Goal: Task Accomplishment & Management: Complete application form

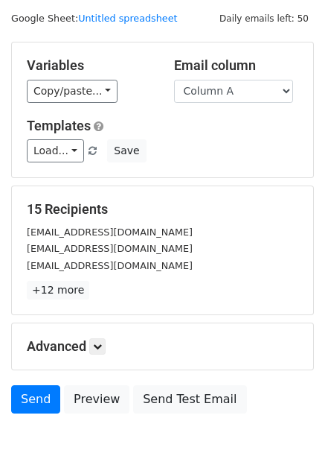
scroll to position [60, 0]
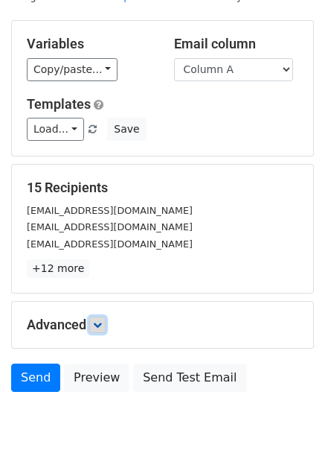
click at [94, 321] on link at bounding box center [97, 324] width 16 height 16
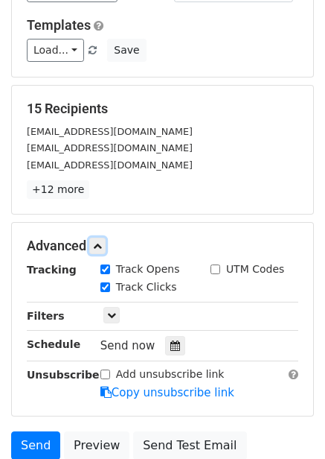
scroll to position [266, 0]
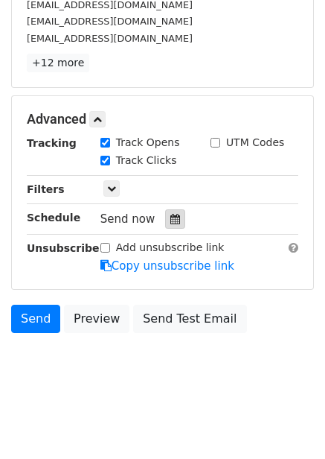
click at [175, 216] on div at bounding box center [175, 218] width 20 height 19
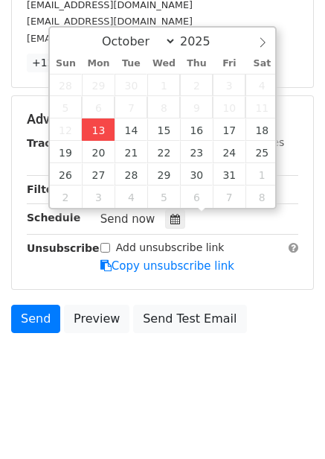
type input "2025-10-13 13:23"
type input "01"
type input "23"
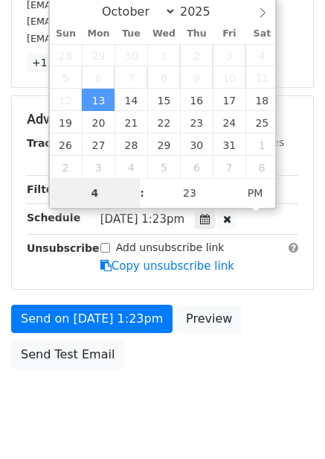
scroll to position [242, 0]
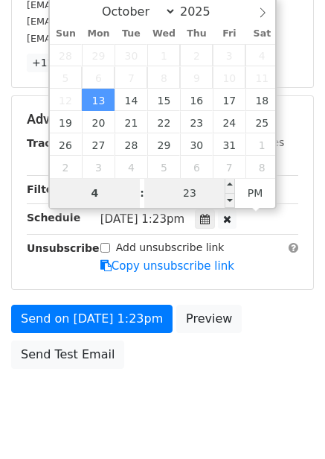
type input "4"
type input "2025-10-13 16:23"
type input "04"
click at [207, 223] on div "Mon, Oct 13, 1:23pm 2025-10-13 16:23" at bounding box center [188, 219] width 175 height 20
click at [199, 195] on input "23" at bounding box center [189, 193] width 91 height 30
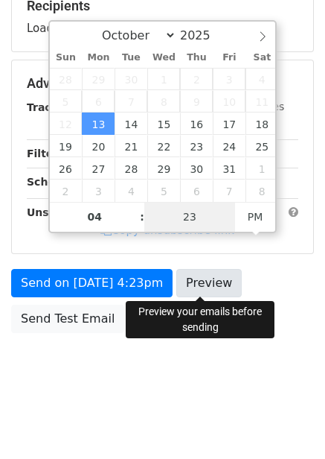
type input "0"
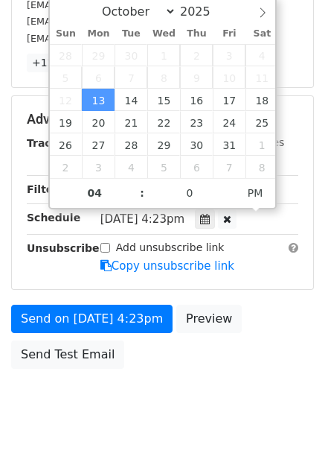
type input "2025-10-13 16:00"
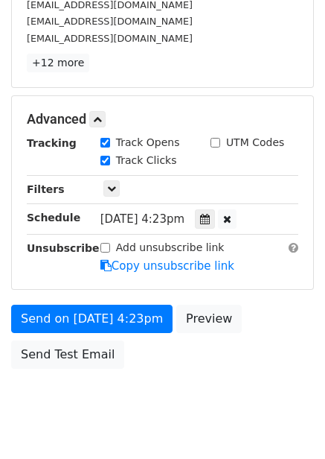
click at [197, 357] on div "Send on Oct 13 at 4:23pm Preview Send Test Email" at bounding box center [162, 339] width 325 height 71
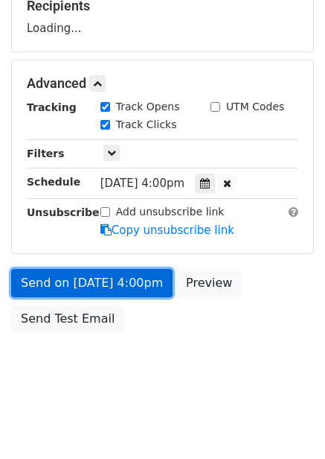
click at [132, 290] on link "Send on Oct 13 at 4:00pm" at bounding box center [92, 283] width 162 height 28
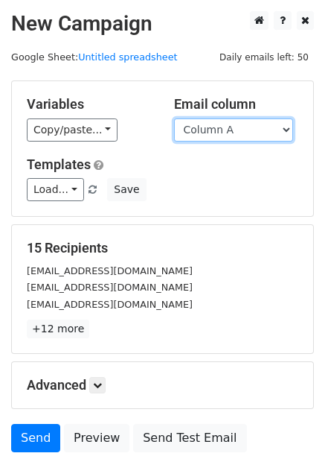
click at [208, 129] on select "Column A Column B Column C Column D Column E Column F" at bounding box center [233, 129] width 119 height 23
select select "Column B"
click at [174, 118] on select "Column A Column B Column C Column D Column E Column F" at bounding box center [233, 129] width 119 height 23
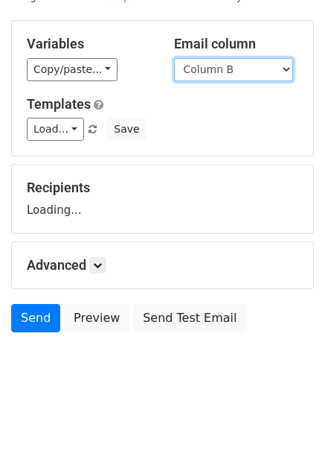
scroll to position [60, 0]
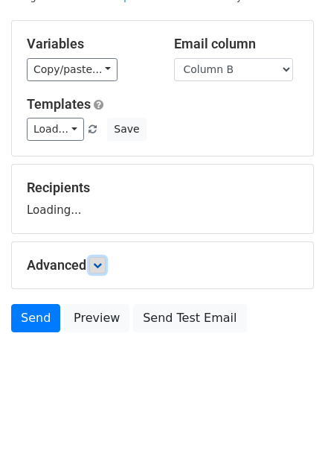
click at [102, 266] on icon at bounding box center [97, 265] width 9 height 9
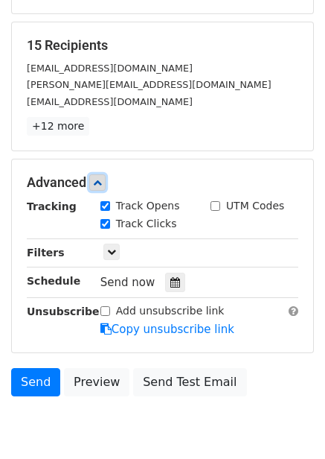
scroll to position [209, 0]
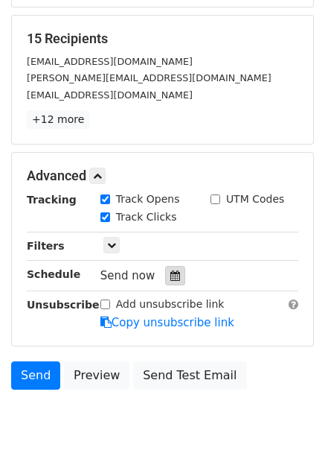
click at [170, 275] on icon at bounding box center [175, 275] width 10 height 10
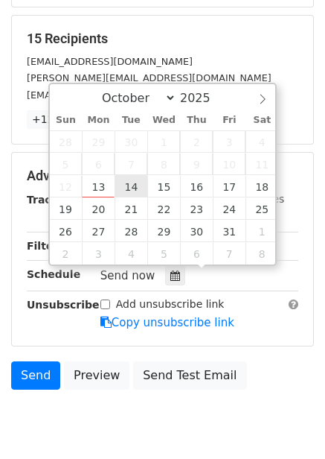
type input "2025-10-14 12:00"
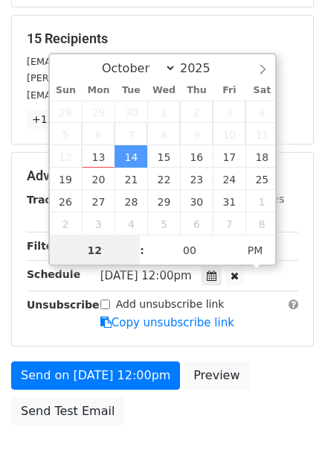
scroll to position [1, 0]
type input "5"
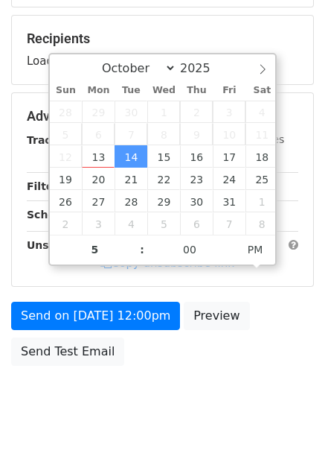
type input "2025-10-14 17:00"
click at [222, 336] on div "Send on Oct 14 at 12:00pm Preview Send Test Email" at bounding box center [162, 337] width 325 height 71
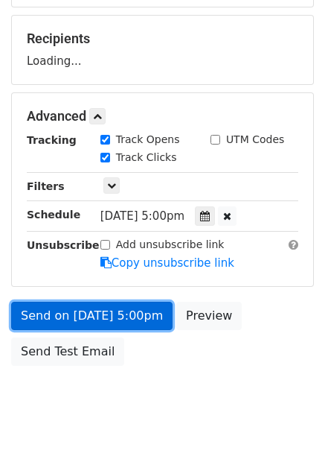
click at [140, 312] on link "Send on Oct 14 at 5:00pm" at bounding box center [92, 316] width 162 height 28
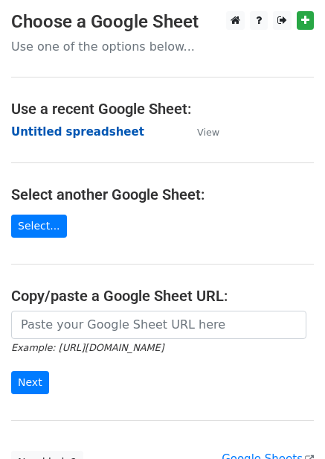
click at [81, 133] on strong "Untitled spreadsheet" at bounding box center [77, 131] width 133 height 13
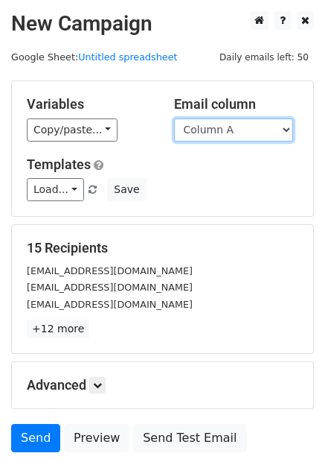
click at [240, 128] on select "Column A Column B Column C Column D Column E Column F" at bounding box center [233, 129] width 119 height 23
select select "Column D"
click at [174, 118] on select "Column A Column B Column C Column D Column E Column F" at bounding box center [233, 129] width 119 height 23
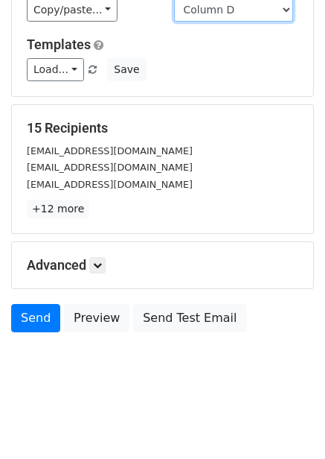
scroll to position [60, 0]
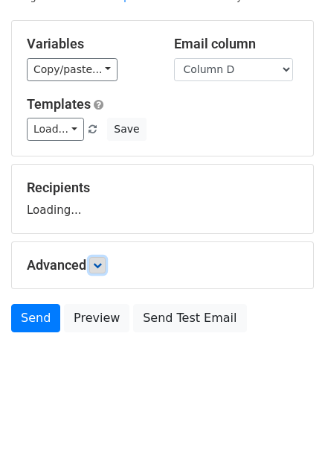
click at [101, 270] on link at bounding box center [97, 265] width 16 height 16
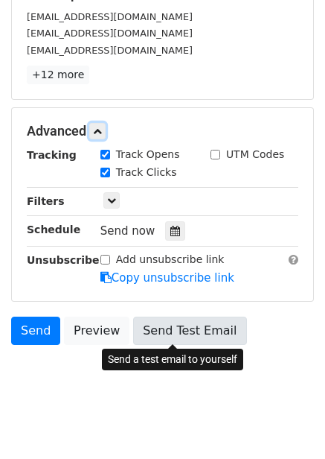
scroll to position [266, 0]
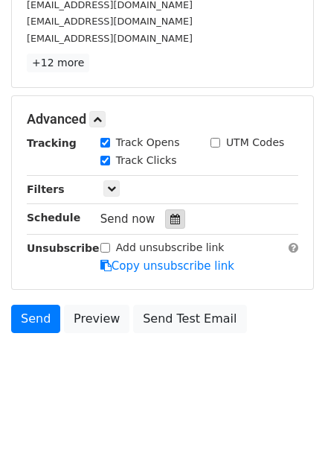
click at [170, 224] on icon at bounding box center [175, 219] width 10 height 10
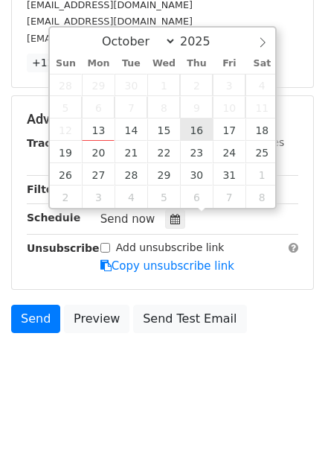
type input "2025-10-16 12:00"
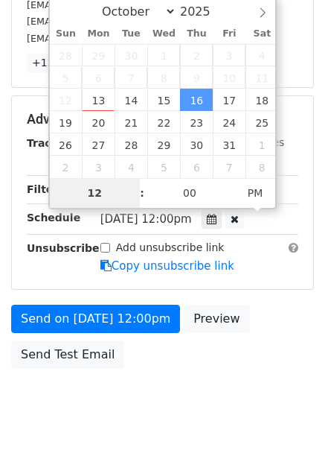
type input "7"
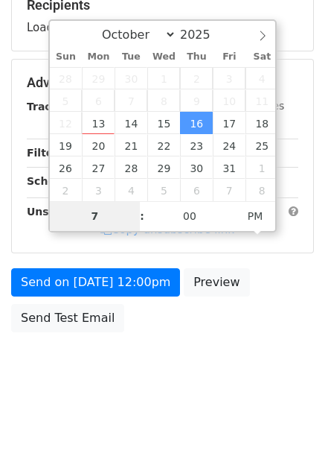
scroll to position [242, 0]
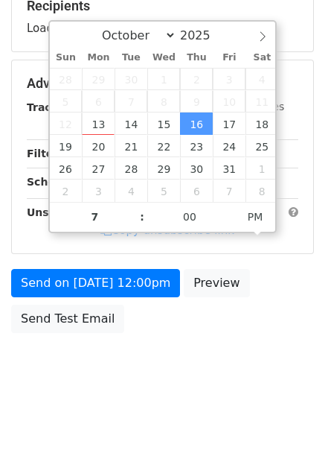
type input "2025-10-16 19:00"
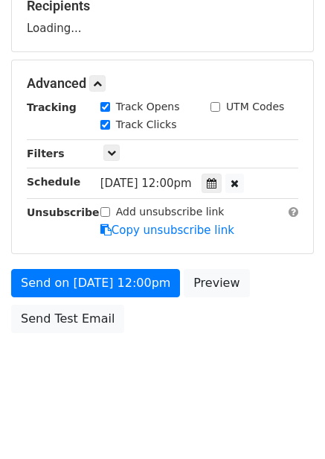
drag, startPoint x: 239, startPoint y: 354, endPoint x: 243, endPoint y: 375, distance: 21.3
click at [239, 355] on body "New Campaign Daily emails left: 50 Google Sheet: Untitled spreadsheet Variables…" at bounding box center [162, 84] width 325 height 631
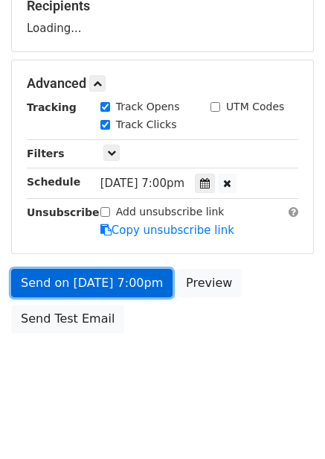
click at [142, 291] on link "Send on Oct 16 at 7:00pm" at bounding box center [92, 283] width 162 height 28
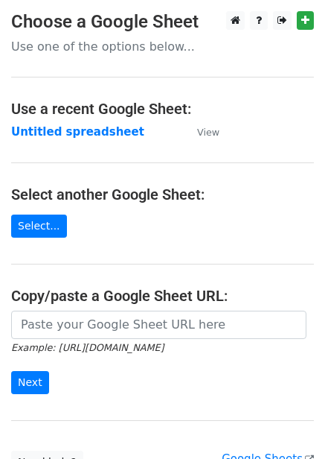
click at [100, 136] on strong "Untitled spreadsheet" at bounding box center [77, 131] width 133 height 13
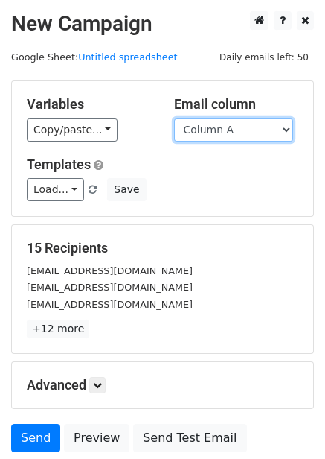
click at [277, 133] on select "Column A Column B Column C Column D Column E Column F" at bounding box center [233, 129] width 119 height 23
select select "Column E"
click at [174, 118] on select "Column A Column B Column C Column D Column E Column F" at bounding box center [233, 129] width 119 height 23
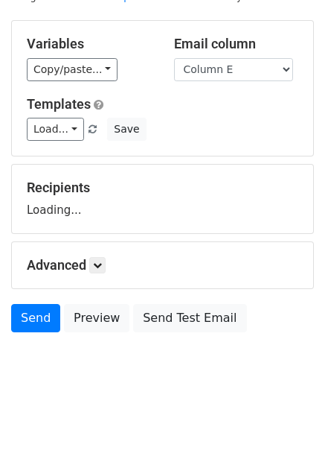
click at [107, 272] on h5 "Advanced" at bounding box center [163, 265] width 272 height 16
click at [106, 264] on link at bounding box center [97, 265] width 16 height 16
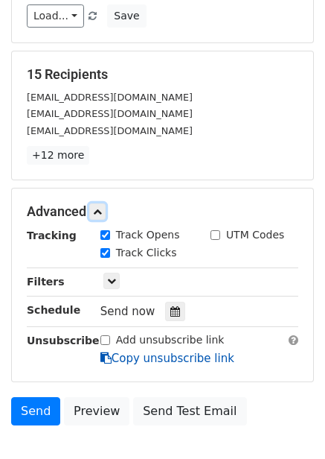
scroll to position [257, 0]
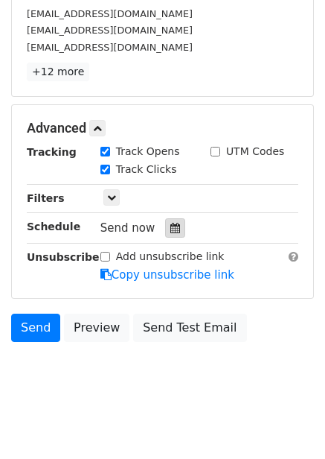
click at [170, 228] on icon at bounding box center [175, 228] width 10 height 10
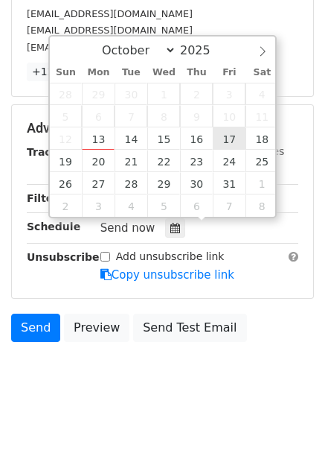
type input "2025-10-17 12:00"
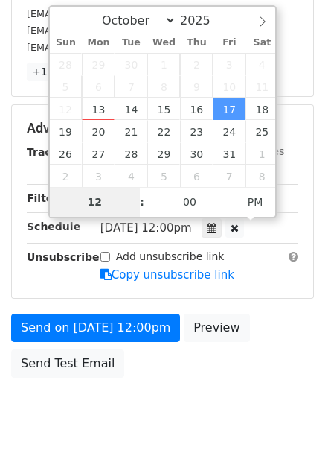
type input "8"
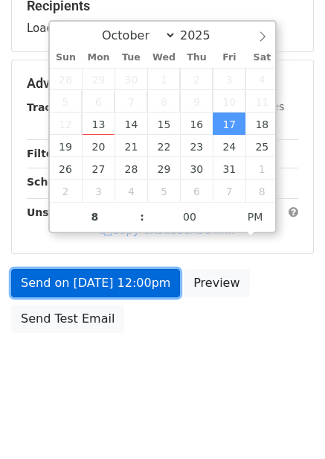
type input "2025-10-17 20:00"
click at [119, 277] on link "Send on Oct 17 at 12:00pm" at bounding box center [95, 283] width 169 height 28
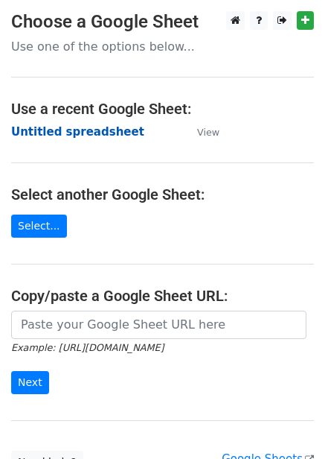
click at [102, 127] on strong "Untitled spreadsheet" at bounding box center [77, 131] width 133 height 13
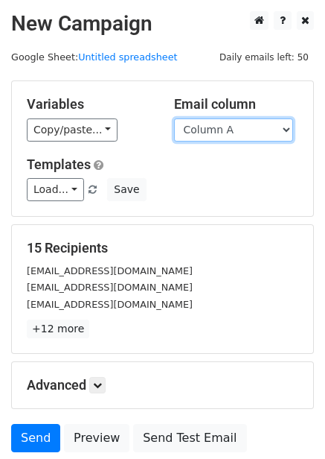
click at [246, 135] on select "Column A Column B Column C Column D Column E Column F" at bounding box center [233, 129] width 119 height 23
select select "Column F"
click at [174, 118] on select "Column A Column B Column C Column D Column E Column F" at bounding box center [233, 129] width 119 height 23
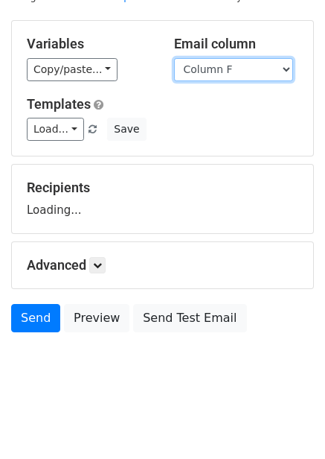
scroll to position [60, 0]
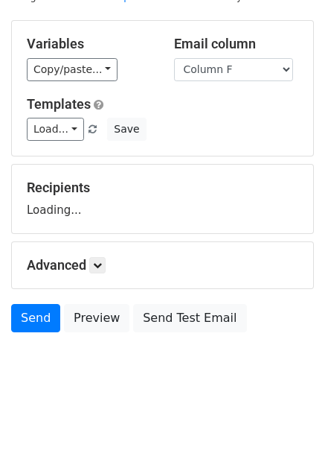
click at [109, 276] on div "Advanced Tracking Track Opens UTM Codes Track Clicks Filters Only include sprea…" at bounding box center [163, 265] width 302 height 46
click at [86, 259] on h5 "Advanced" at bounding box center [163, 265] width 272 height 16
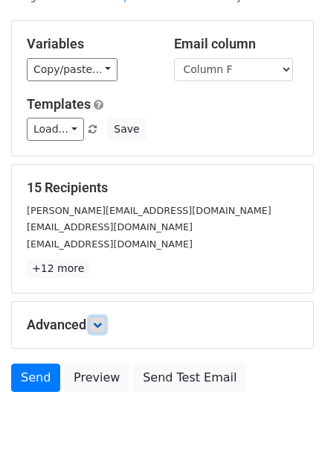
click at [101, 323] on icon at bounding box center [97, 324] width 9 height 9
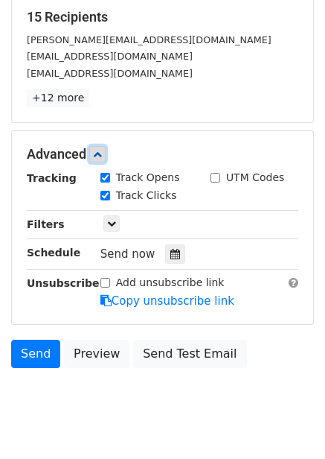
scroll to position [241, 0]
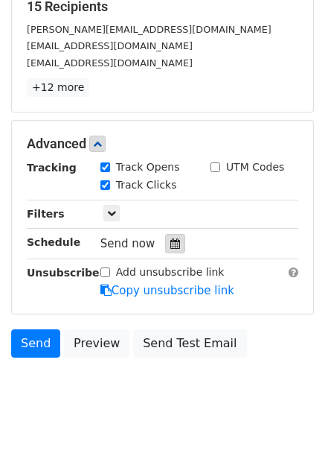
click at [170, 245] on icon at bounding box center [175, 243] width 10 height 10
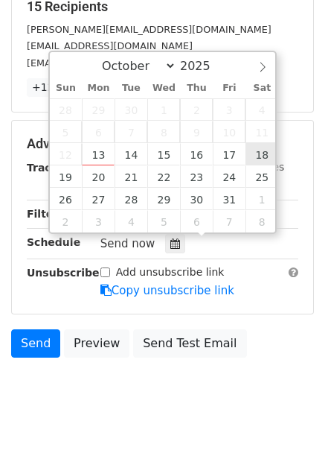
type input "[DATE] 12:00"
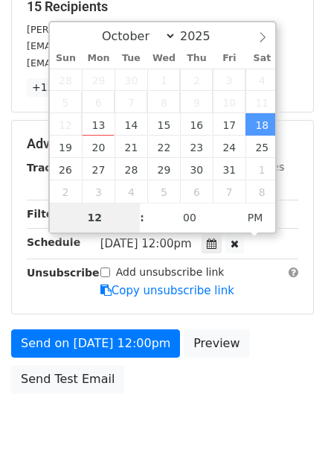
type input "9"
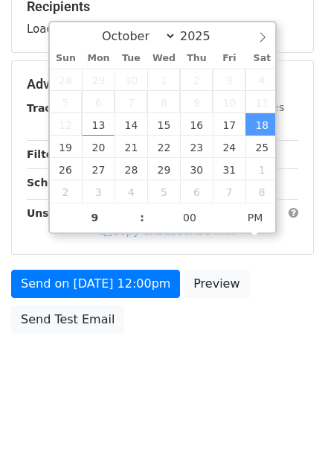
type input "[DATE] 21:00"
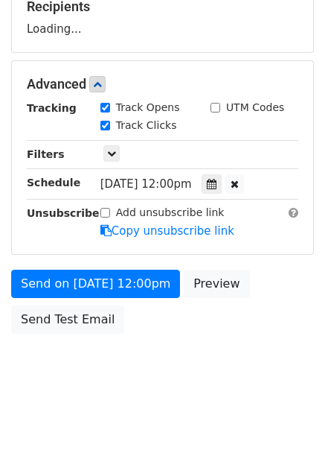
drag, startPoint x: 232, startPoint y: 329, endPoint x: 185, endPoint y: 390, distance: 77.4
click at [232, 330] on div "Send on [DATE] 12:00pm Preview Send Test Email" at bounding box center [162, 304] width 325 height 71
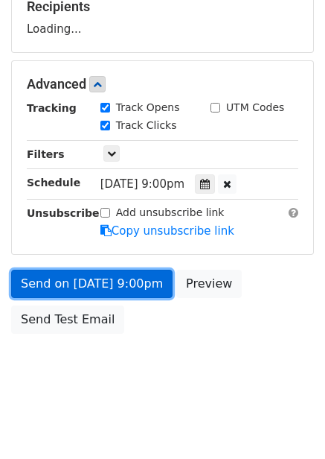
click at [134, 286] on link "Send on [DATE] 9:00pm" at bounding box center [92, 283] width 162 height 28
